Goal: Information Seeking & Learning: Find specific fact

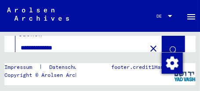
scroll to position [28, 0]
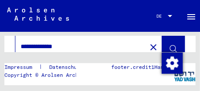
click at [75, 42] on input "**********" at bounding box center [81, 46] width 121 height 9
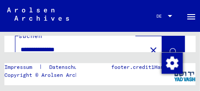
click at [170, 48] on icon at bounding box center [173, 51] width 7 height 7
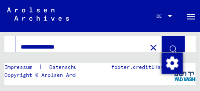
scroll to position [28, 0]
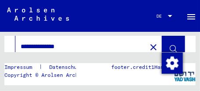
click at [82, 42] on input "**********" at bounding box center [81, 46] width 121 height 9
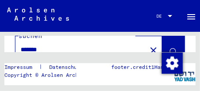
type input "*******"
click at [170, 48] on icon at bounding box center [173, 51] width 7 height 7
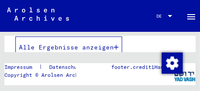
scroll to position [265, 0]
click at [118, 44] on icon "button" at bounding box center [116, 47] width 5 height 6
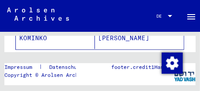
scroll to position [673, 0]
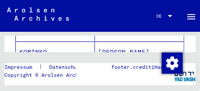
click at [55, 43] on mat-cell "KOMINKO" at bounding box center [55, 52] width 79 height 22
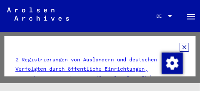
click at [180, 47] on icon at bounding box center [184, 47] width 9 height 9
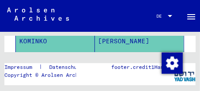
scroll to position [690, 0]
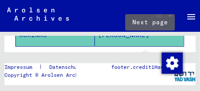
click at [153, 56] on icon "Next page" at bounding box center [155, 59] width 4 height 6
type input "*"
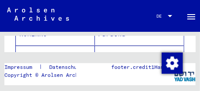
scroll to position [493, 0]
click at [55, 45] on mat-cell "KOMINKO" at bounding box center [55, 56] width 79 height 22
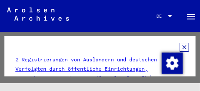
click at [180, 47] on icon at bounding box center [184, 47] width 9 height 9
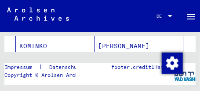
scroll to position [693, 0]
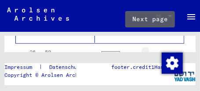
click at [153, 53] on icon "Next page" at bounding box center [155, 56] width 4 height 6
type input "*"
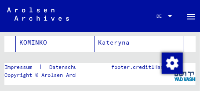
scroll to position [623, 0]
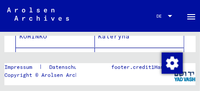
click at [44, 48] on mat-cell "KOMINKO" at bounding box center [55, 59] width 79 height 22
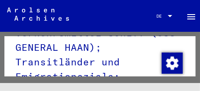
scroll to position [33, 0]
